Goal: Contribute content: Contribute content

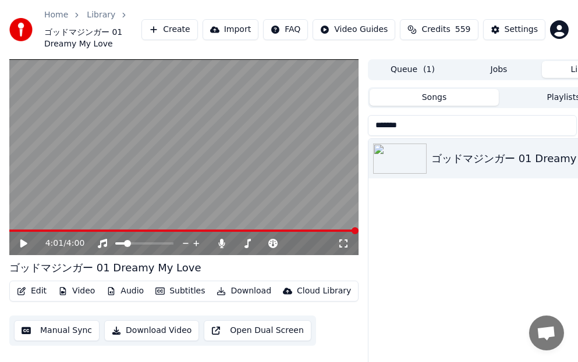
click at [7, 52] on div "Home Library ゴッドマジンガー 01 Dreamy My Love Create Import FAQ Video Guides Credits …" at bounding box center [289, 29] width 578 height 59
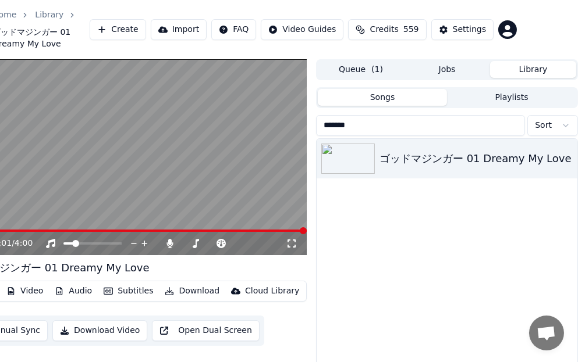
click at [532, 71] on button "Library" at bounding box center [533, 69] width 86 height 17
click at [531, 69] on button "Library" at bounding box center [533, 69] width 86 height 17
click at [52, 13] on link "Library" at bounding box center [49, 15] width 29 height 12
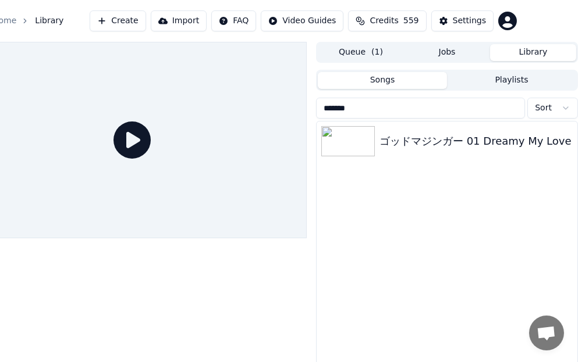
click at [525, 50] on button "Library" at bounding box center [533, 52] width 86 height 17
click at [44, 23] on span "Library" at bounding box center [49, 21] width 29 height 12
click at [44, 24] on span "Library" at bounding box center [49, 21] width 29 height 12
drag, startPoint x: 44, startPoint y: 24, endPoint x: 55, endPoint y: 35, distance: 15.2
click at [45, 24] on span "Library" at bounding box center [49, 21] width 29 height 12
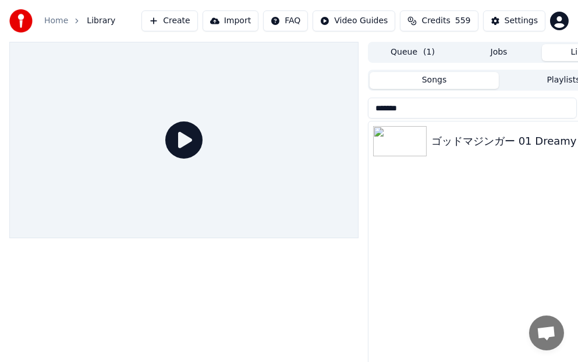
click at [101, 20] on span "Library" at bounding box center [101, 21] width 29 height 12
drag, startPoint x: 101, startPoint y: 20, endPoint x: 76, endPoint y: 16, distance: 24.7
click at [99, 19] on span "Library" at bounding box center [101, 21] width 29 height 12
click at [62, 17] on link "Home" at bounding box center [56, 21] width 24 height 12
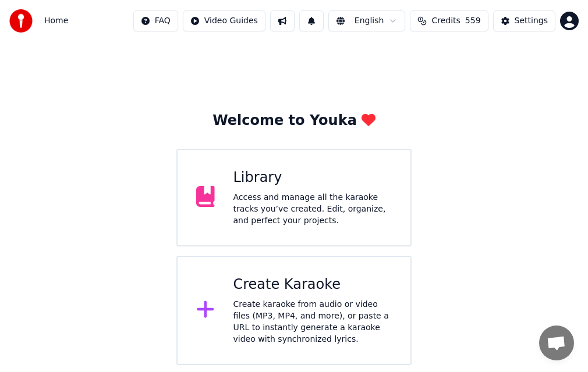
click at [240, 165] on div "Library Access and manage all the karaoke tracks you’ve created. Edit, organize…" at bounding box center [293, 198] width 235 height 98
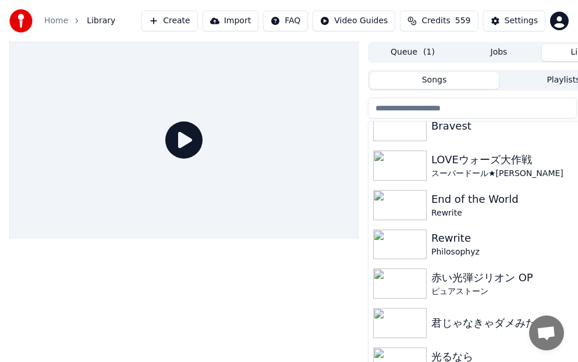
scroll to position [815, 0]
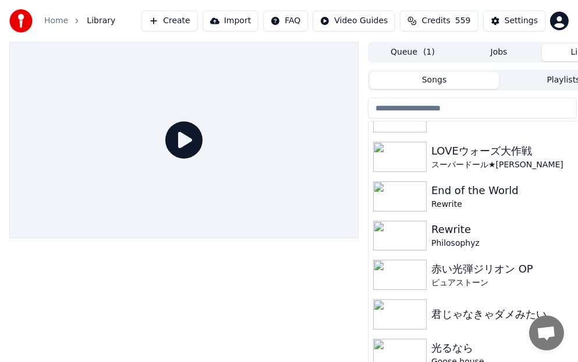
click at [184, 143] on icon at bounding box center [183, 140] width 37 height 37
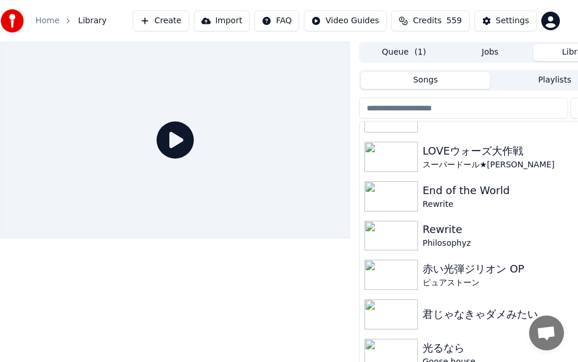
scroll to position [0, 52]
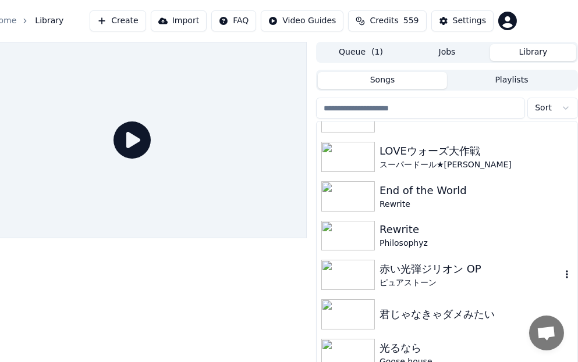
click at [453, 265] on div "赤い光弾ジリオン OP" at bounding box center [470, 269] width 182 height 16
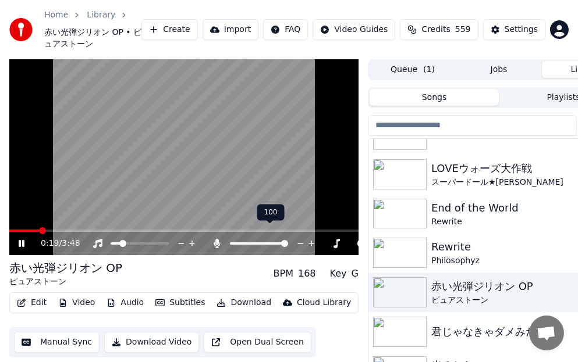
click at [244, 243] on span at bounding box center [259, 244] width 58 height 2
click at [244, 240] on span at bounding box center [245, 243] width 7 height 7
click at [221, 239] on icon at bounding box center [217, 243] width 12 height 9
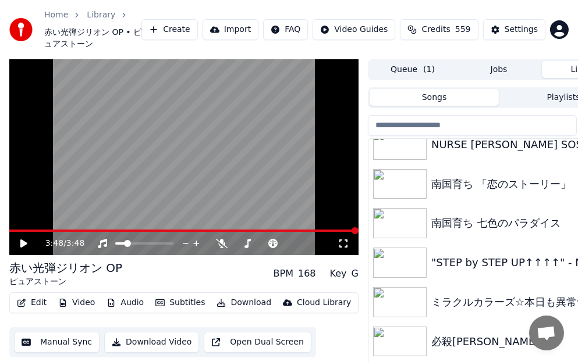
scroll to position [7156, 0]
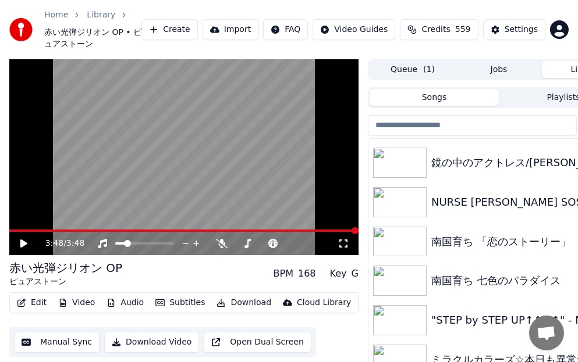
click at [468, 234] on div "南国育ち 「恋のストーリー」" at bounding box center [522, 242] width 182 height 16
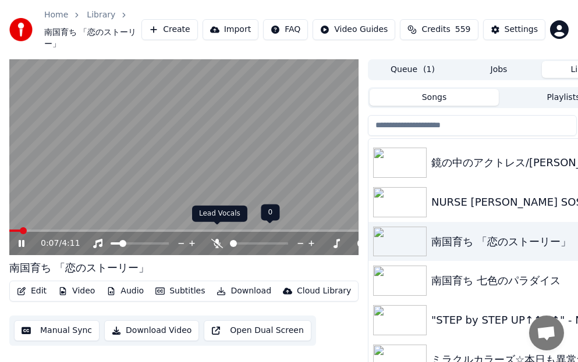
click at [218, 239] on icon at bounding box center [217, 243] width 12 height 9
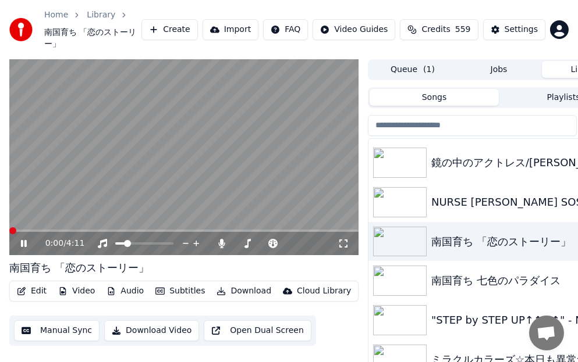
click at [9, 227] on span at bounding box center [12, 230] width 7 height 7
click at [19, 239] on icon at bounding box center [32, 243] width 27 height 9
click at [23, 240] on icon at bounding box center [23, 244] width 7 height 8
click at [94, 215] on video at bounding box center [183, 157] width 349 height 197
click at [9, 227] on span at bounding box center [12, 230] width 7 height 7
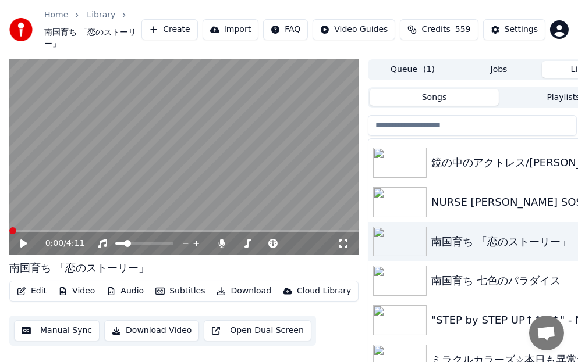
click at [24, 239] on icon at bounding box center [32, 243] width 27 height 9
click at [161, 240] on span at bounding box center [158, 243] width 7 height 7
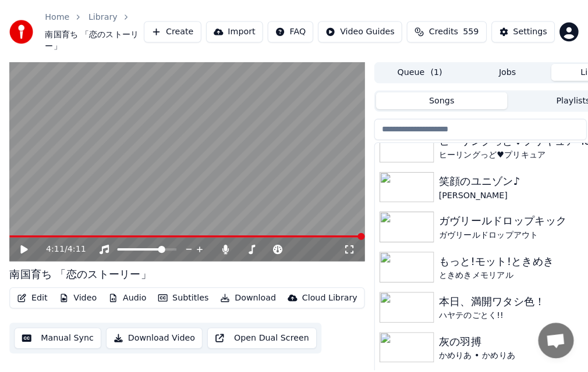
scroll to position [4945, 0]
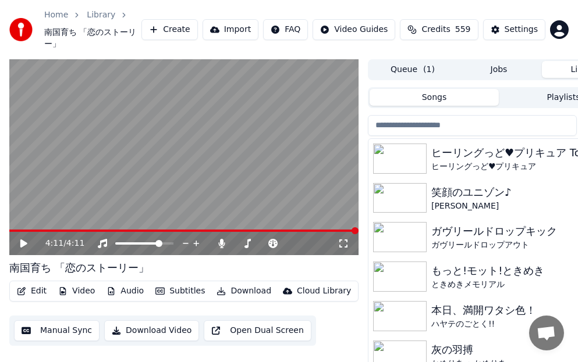
click at [487, 279] on div "ときめきメモリアル" at bounding box center [522, 285] width 182 height 12
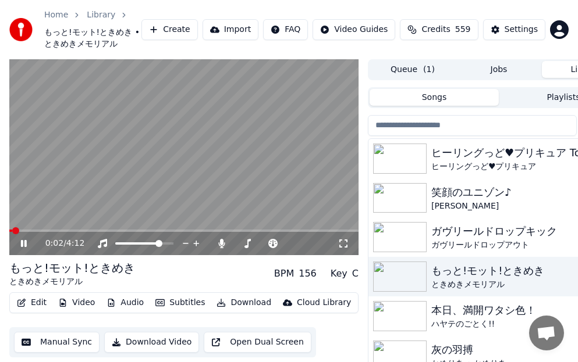
click at [19, 240] on icon at bounding box center [32, 243] width 27 height 9
click at [9, 230] on span at bounding box center [12, 230] width 7 height 7
click at [164, 271] on div "もっと!モット!ときめき ときめきメモリアル BPM 156 Key C" at bounding box center [183, 274] width 349 height 28
click at [23, 242] on icon at bounding box center [23, 244] width 7 height 8
click at [216, 244] on icon at bounding box center [217, 243] width 6 height 9
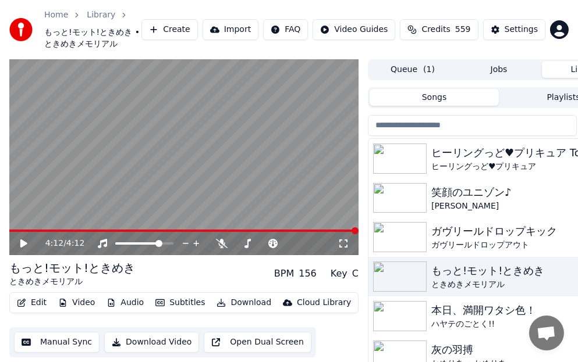
click at [188, 27] on button "Create" at bounding box center [169, 29] width 56 height 21
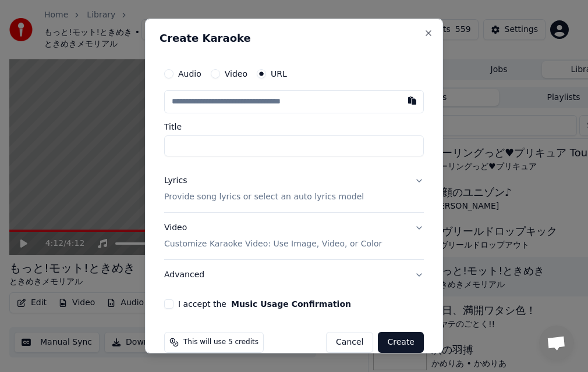
click at [250, 102] on input "text" at bounding box center [293, 101] width 259 height 23
click at [405, 97] on button "button" at bounding box center [411, 100] width 23 height 21
type input "**********"
click at [243, 150] on input "**********" at bounding box center [293, 146] width 259 height 21
type input "**********"
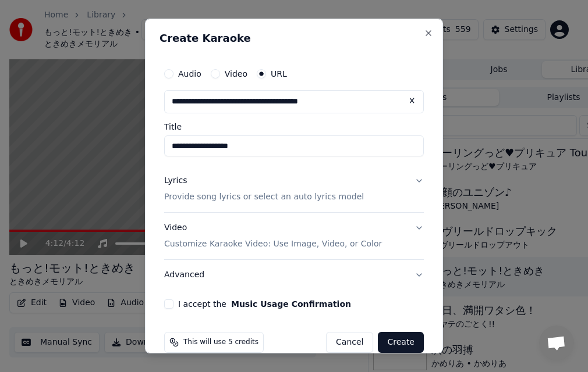
click at [170, 182] on div "Lyrics" at bounding box center [175, 181] width 23 height 12
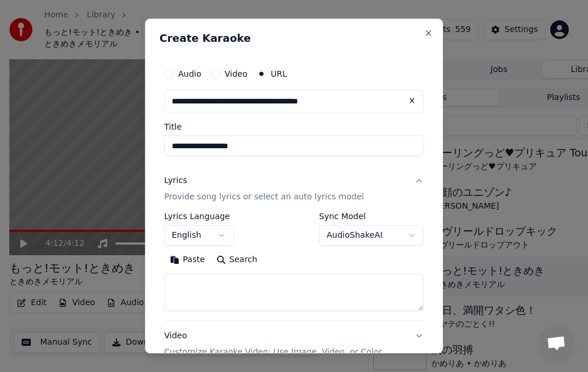
click at [215, 235] on body "**********" at bounding box center [289, 186] width 578 height 372
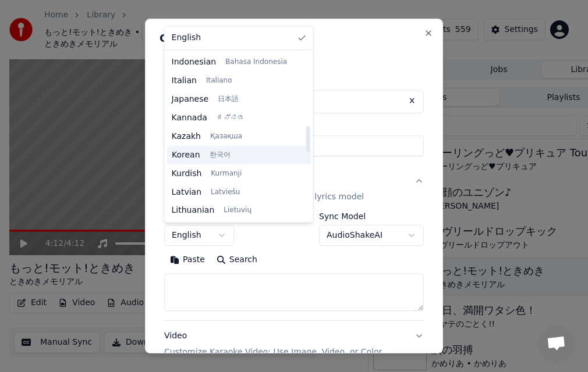
scroll to position [465, 0]
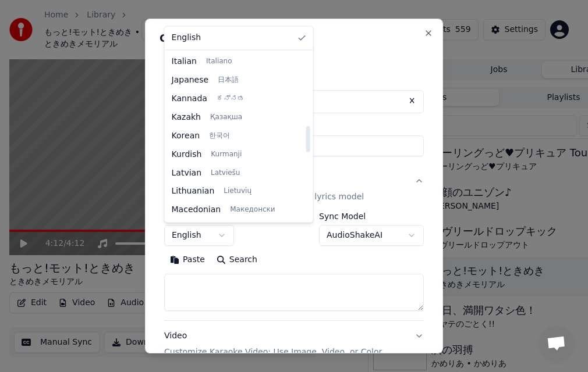
select select "**"
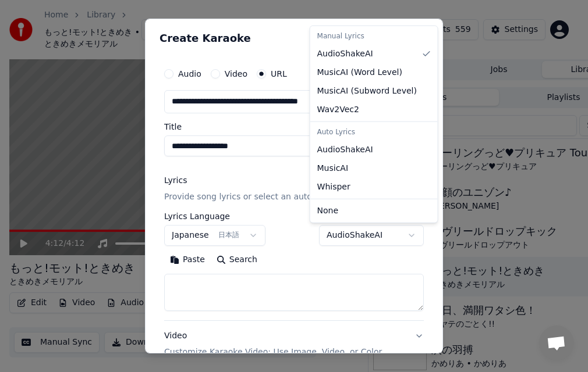
click at [372, 245] on body "**********" at bounding box center [289, 186] width 578 height 372
click at [311, 251] on body "**********" at bounding box center [289, 186] width 578 height 372
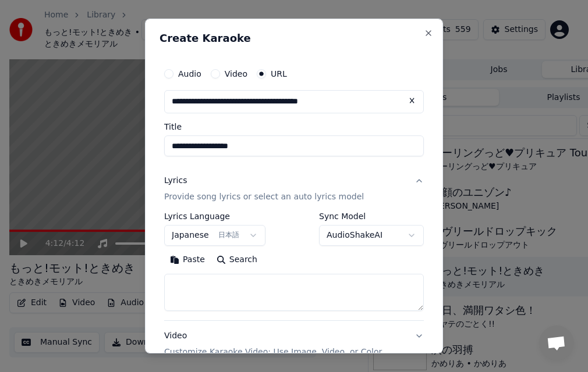
click at [190, 259] on button "Paste" at bounding box center [187, 260] width 47 height 19
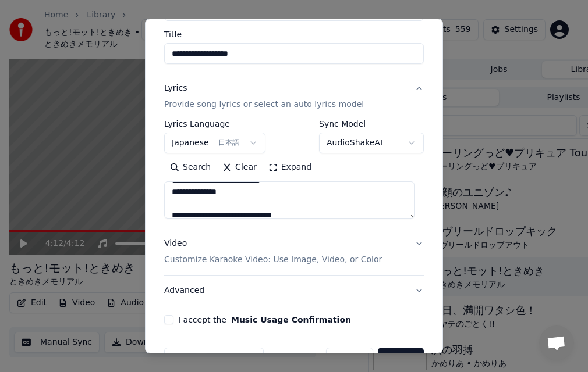
scroll to position [116, 0]
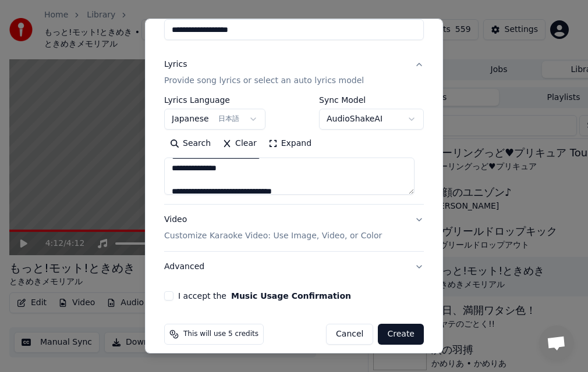
click at [171, 294] on button "I accept the Music Usage Confirmation" at bounding box center [168, 295] width 9 height 9
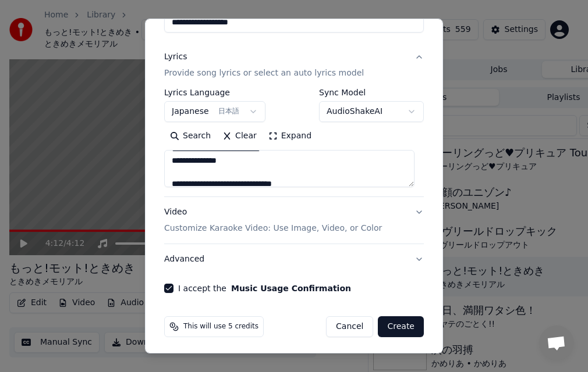
scroll to position [126, 0]
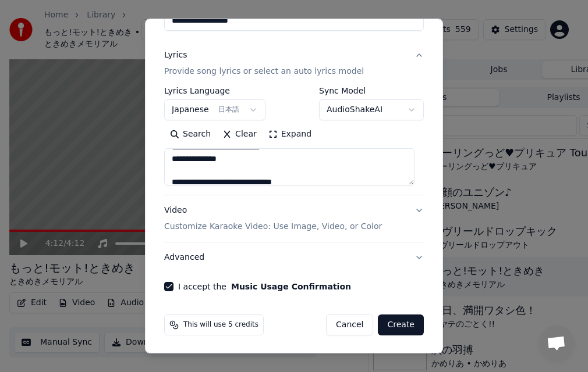
click at [192, 258] on button "Advanced" at bounding box center [293, 258] width 259 height 30
type textarea "**********"
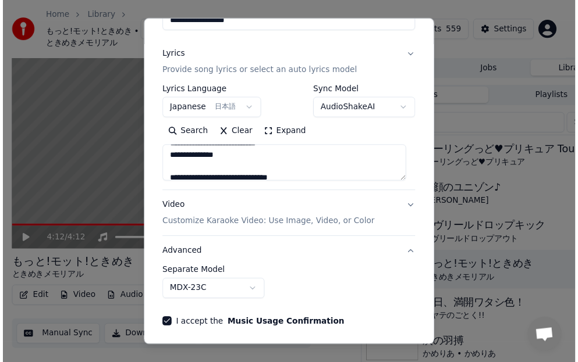
scroll to position [61, 0]
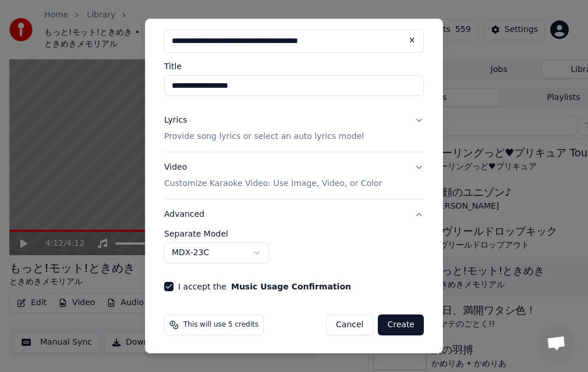
click at [211, 250] on body "**********" at bounding box center [289, 186] width 578 height 372
click at [392, 323] on button "Create" at bounding box center [401, 325] width 46 height 21
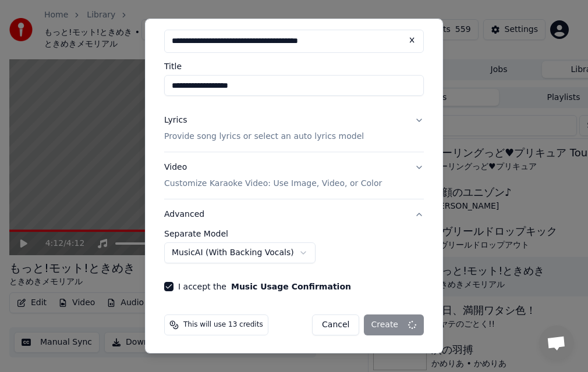
select select "******"
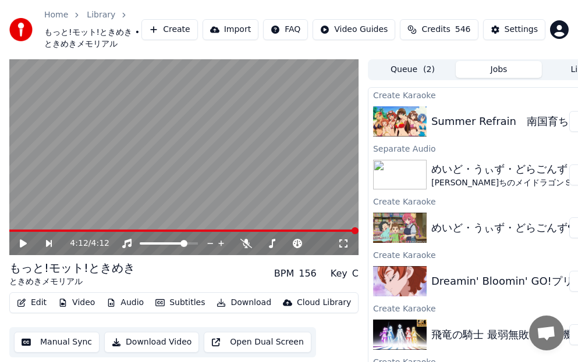
click at [569, 117] on button "Play" at bounding box center [587, 121] width 37 height 21
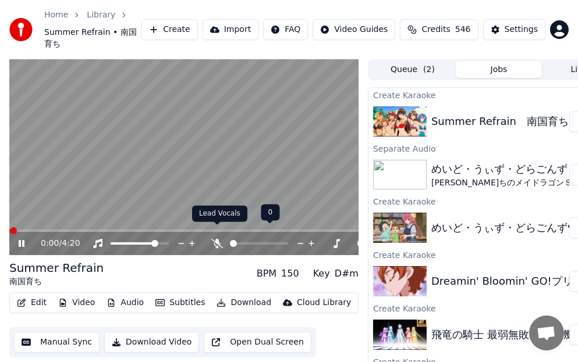
click at [217, 225] on span at bounding box center [217, 225] width 6 height 6
click at [214, 239] on icon at bounding box center [217, 243] width 12 height 9
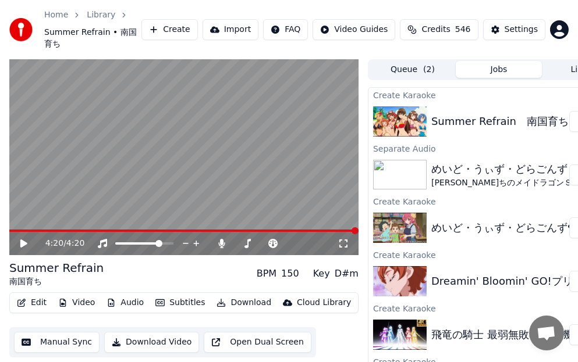
drag, startPoint x: 182, startPoint y: 6, endPoint x: 178, endPoint y: 1, distance: 7.1
click at [182, 7] on div "Home Library Summer Refrain • 南国育ち Create Import FAQ Video Guides Credits 546 S…" at bounding box center [289, 29] width 578 height 59
